Goal: Task Accomplishment & Management: Complete application form

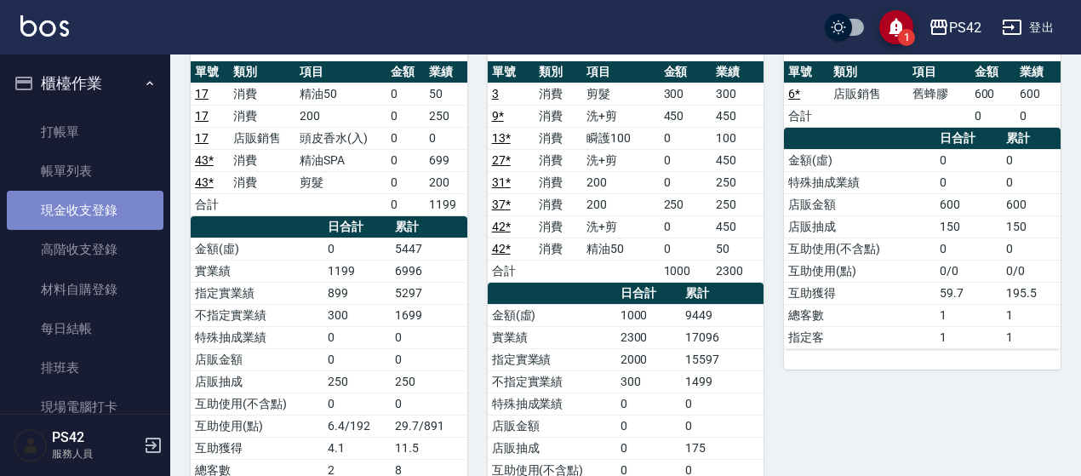
click at [102, 203] on link "現金收支登錄" at bounding box center [85, 210] width 157 height 39
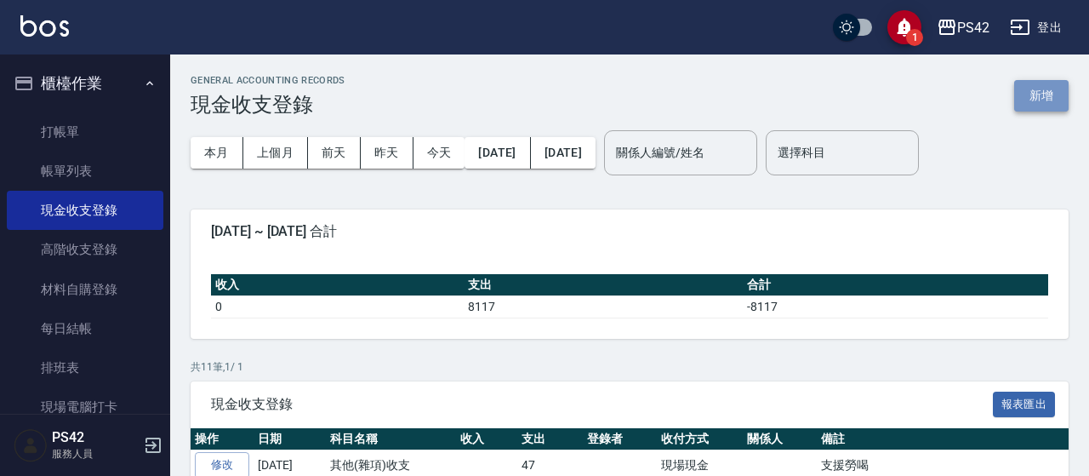
click at [1045, 93] on button "新增" at bounding box center [1041, 95] width 54 height 31
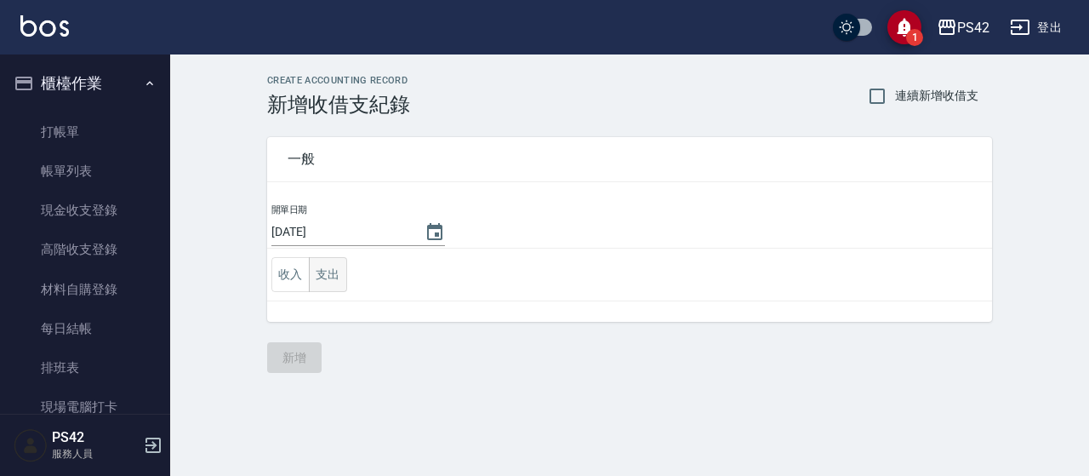
click at [325, 275] on button "支出" at bounding box center [328, 274] width 38 height 35
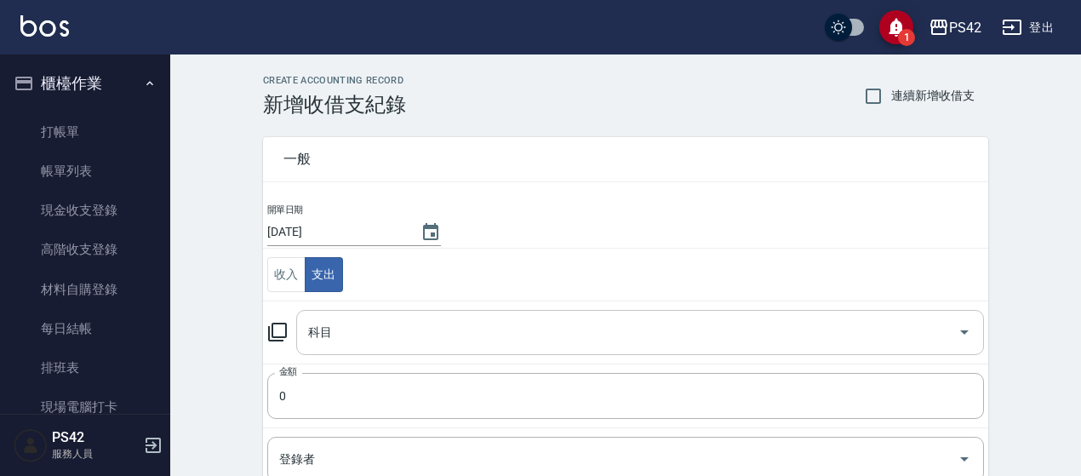
click at [371, 333] on input "科目" at bounding box center [627, 332] width 647 height 30
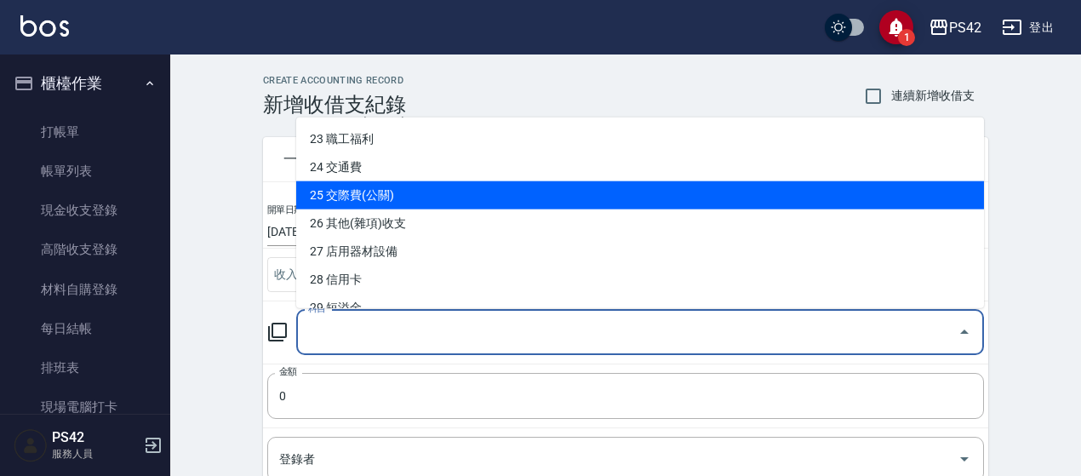
scroll to position [681, 0]
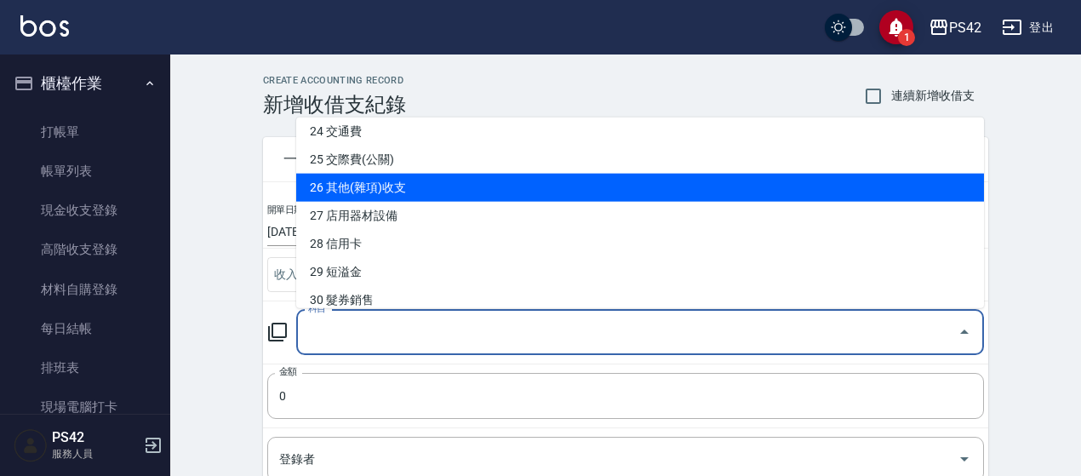
click at [431, 185] on li "26 其他(雜項)收支" at bounding box center [639, 188] width 687 height 28
type input "26 其他(雜項)收支"
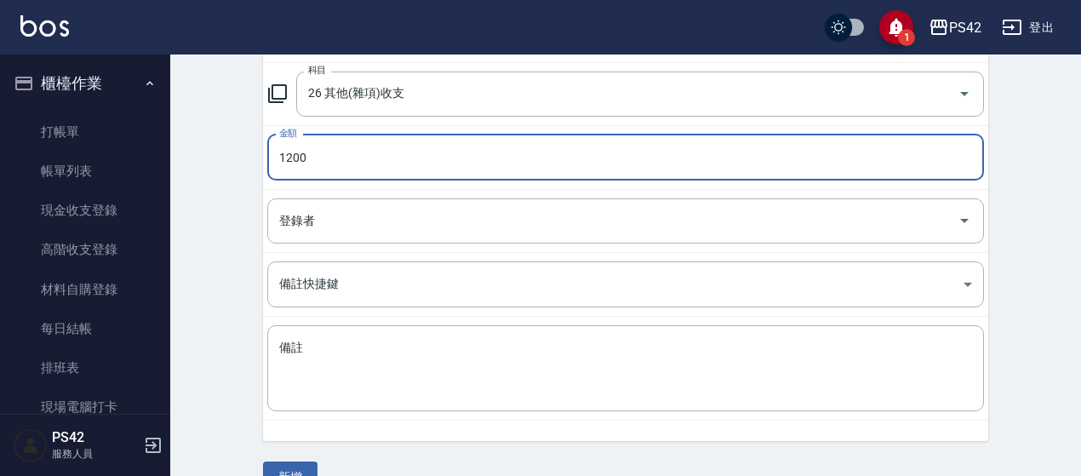
scroll to position [272, 0]
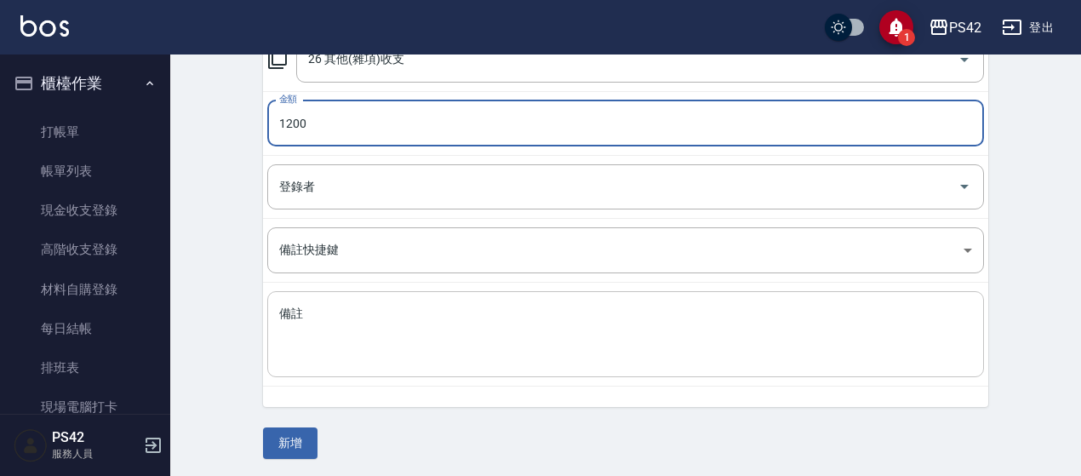
type input "1200"
click at [344, 317] on textarea "備註" at bounding box center [625, 334] width 693 height 58
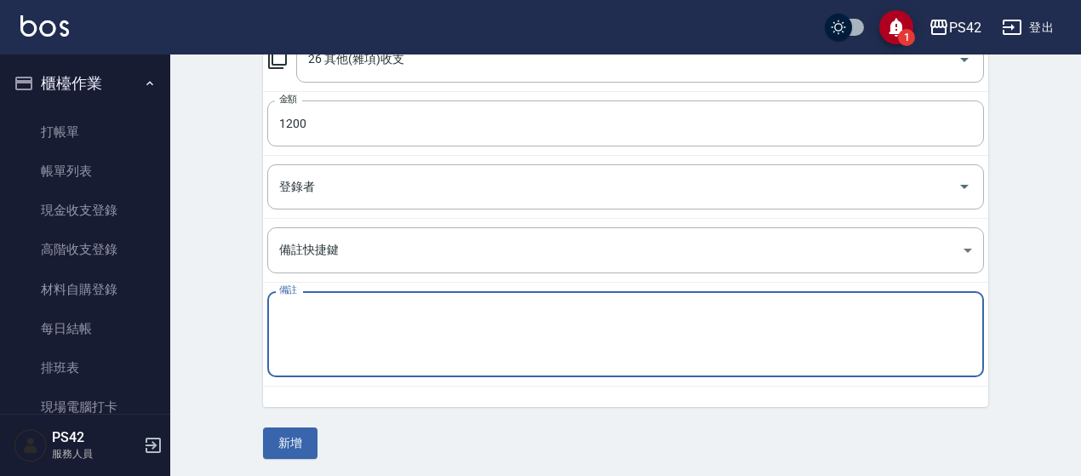
type textarea "ㄙ"
click at [292, 133] on input "1200" at bounding box center [625, 123] width 716 height 46
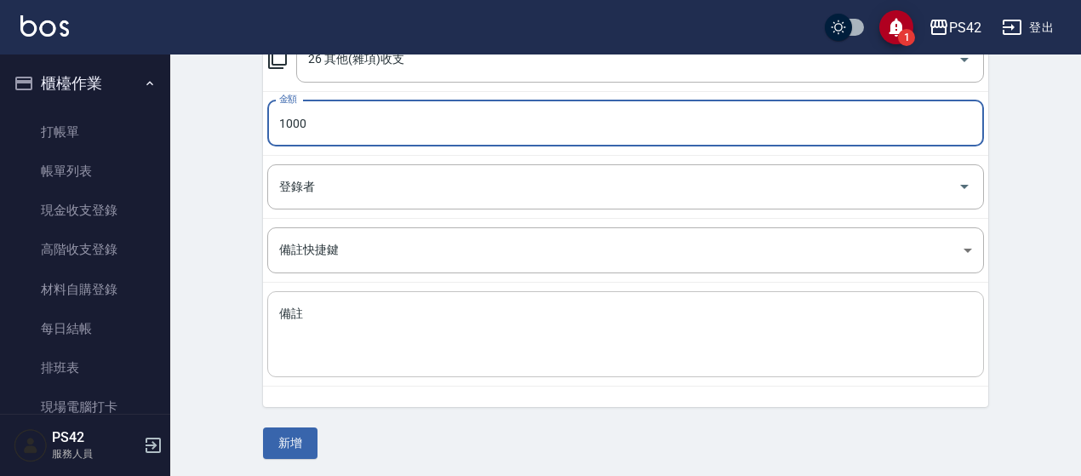
type input "1000"
click at [409, 347] on textarea "備註" at bounding box center [625, 334] width 693 height 58
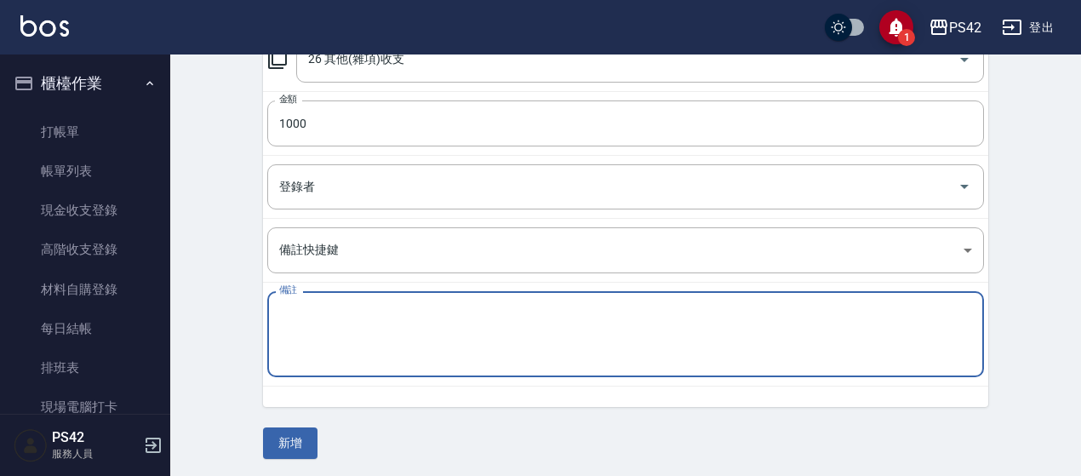
type textarea "h"
type textarea "參賽金"
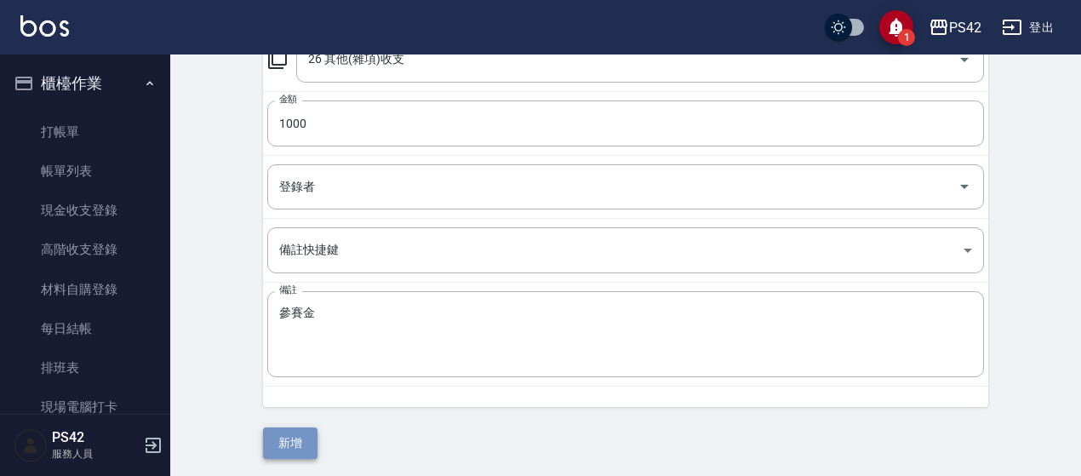
click at [293, 447] on button "新增" at bounding box center [290, 442] width 54 height 31
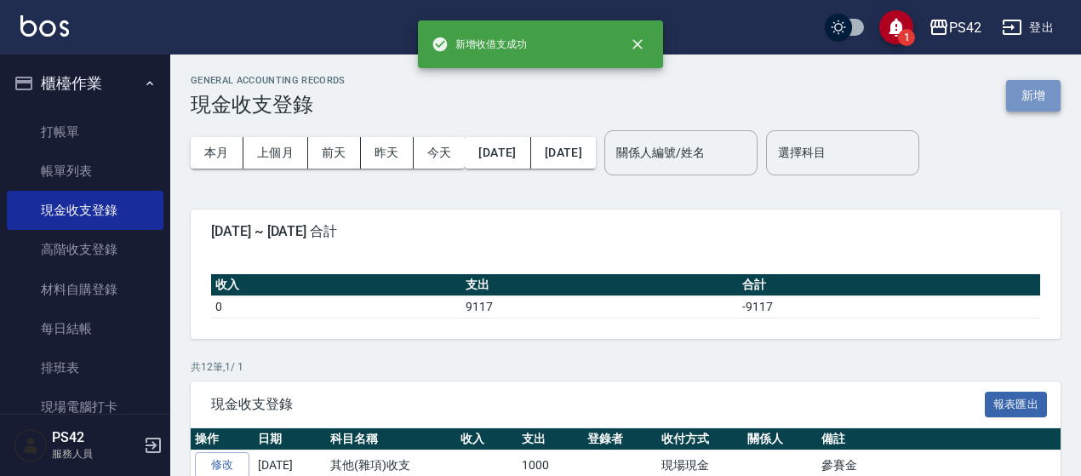
click at [1012, 86] on button "新增" at bounding box center [1033, 95] width 54 height 31
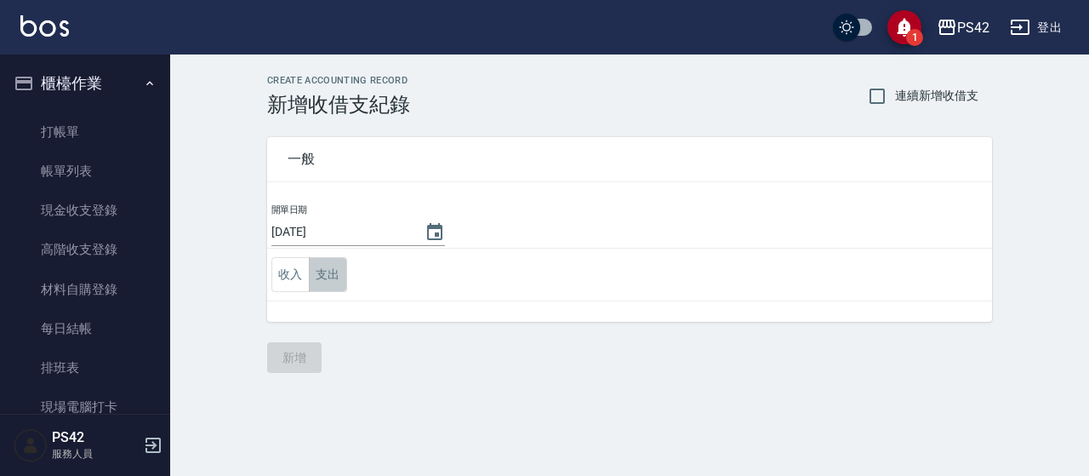
click at [340, 275] on button "支出" at bounding box center [328, 274] width 38 height 35
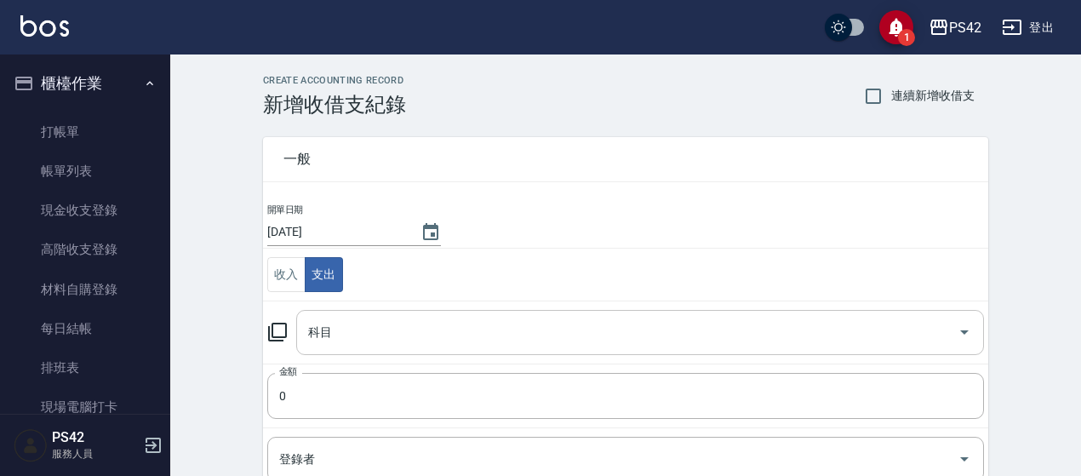
drag, startPoint x: 323, startPoint y: 337, endPoint x: 328, endPoint y: 328, distance: 10.7
click at [324, 334] on input "科目" at bounding box center [627, 332] width 647 height 30
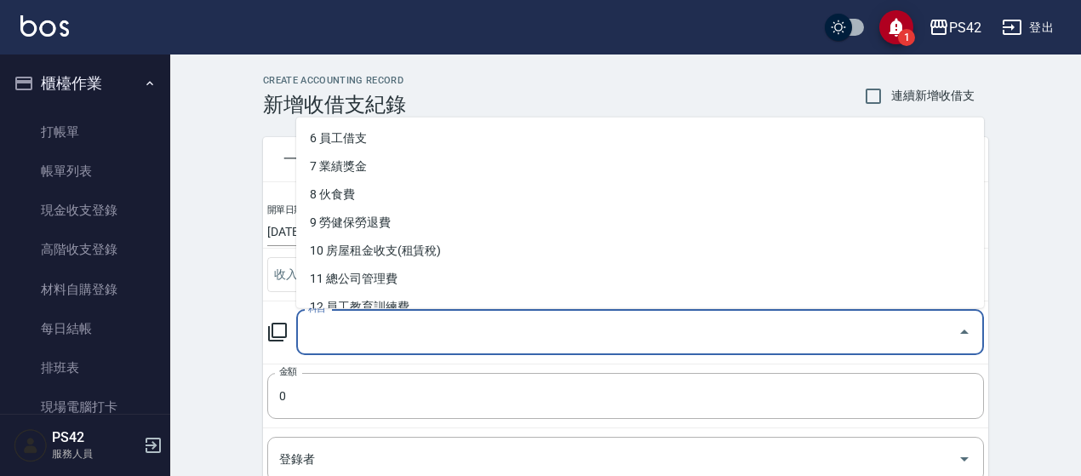
scroll to position [170, 0]
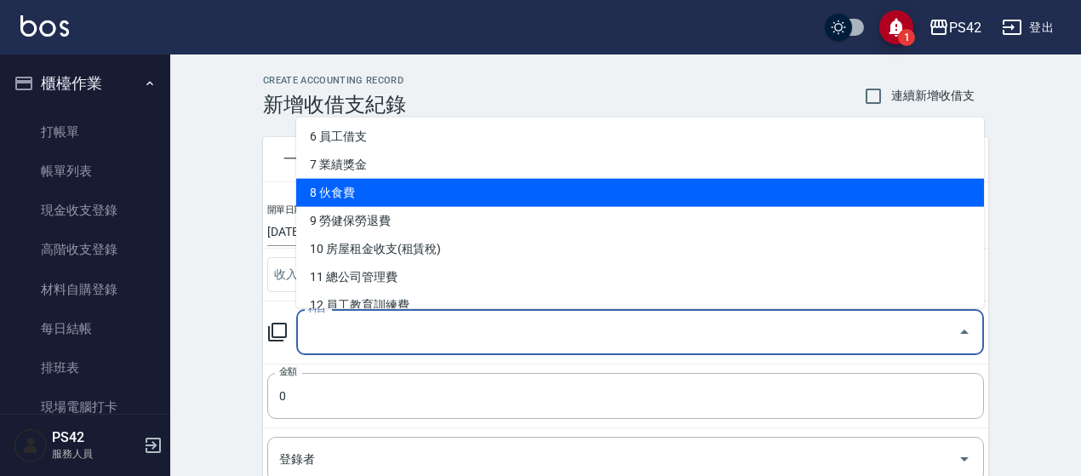
click at [383, 191] on li "8 伙食費" at bounding box center [639, 193] width 687 height 28
type input "8 伙食費"
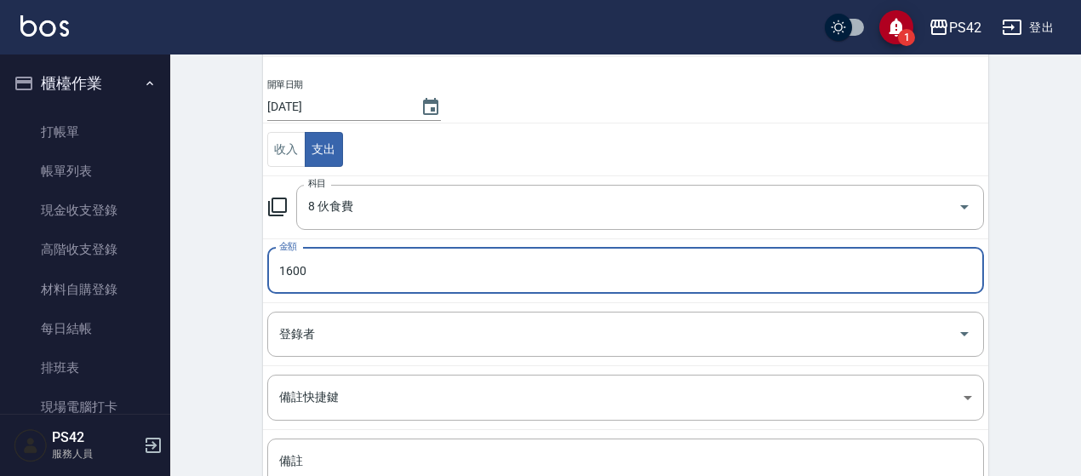
scroll to position [272, 0]
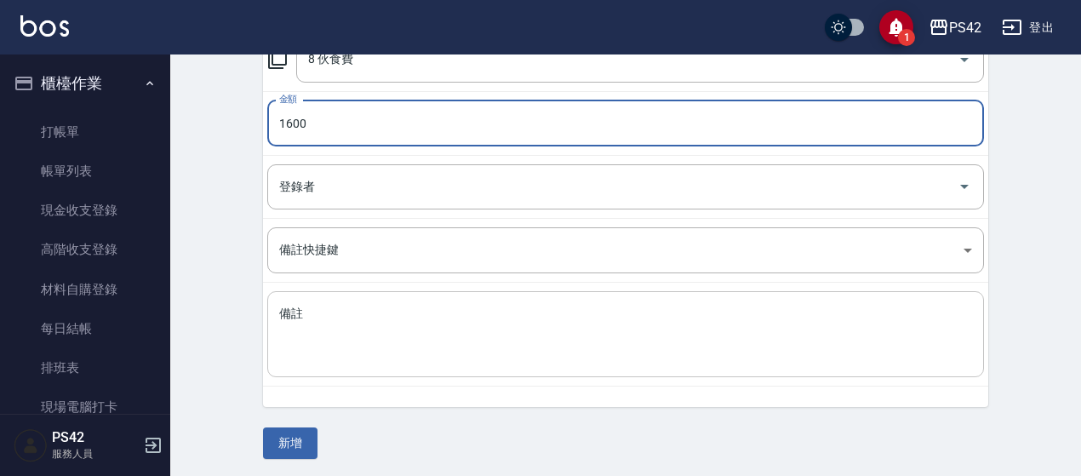
type input "1600"
click at [310, 348] on textarea "備註" at bounding box center [625, 334] width 693 height 58
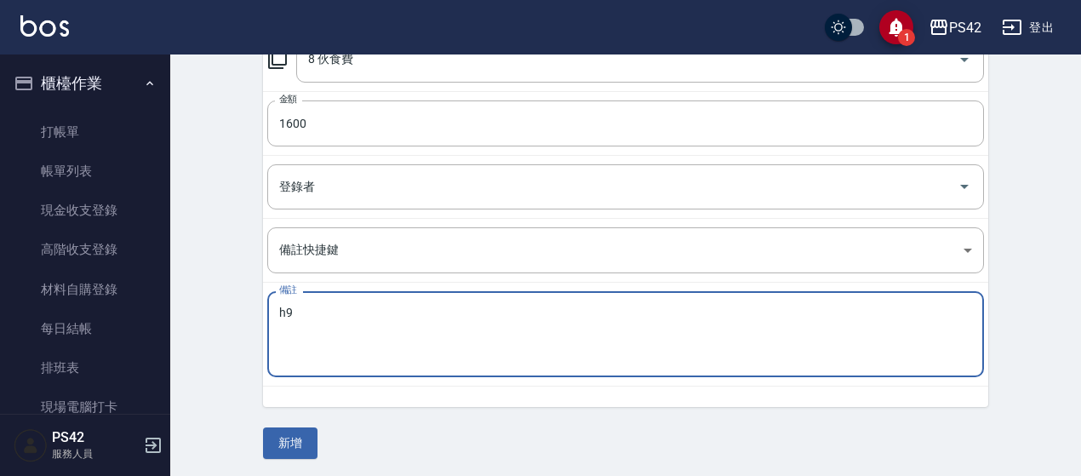
type textarea "h"
type textarea "參賽金"
click at [289, 448] on button "新增" at bounding box center [290, 442] width 54 height 31
